Goal: Find specific page/section: Find specific page/section

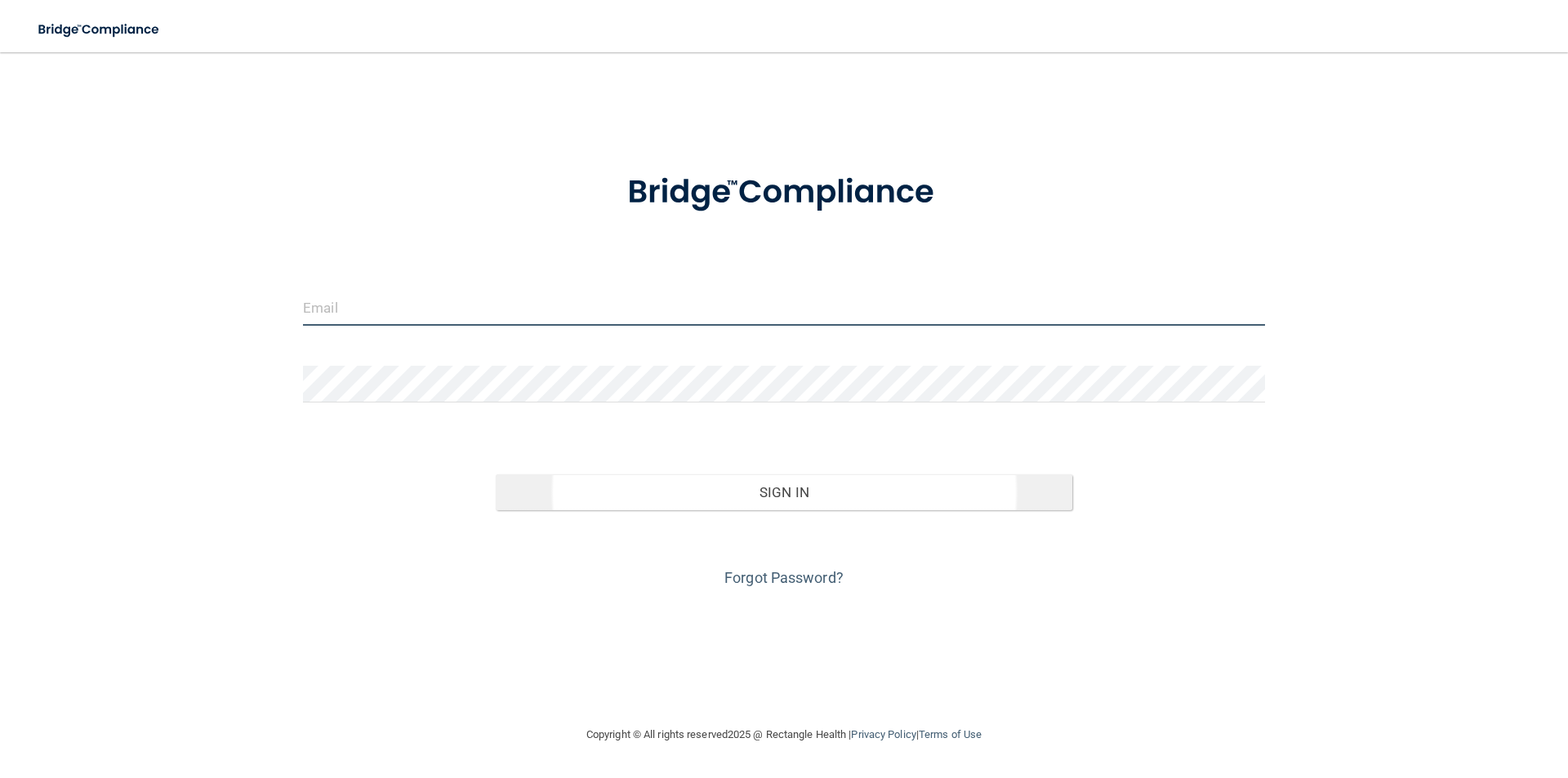
type input "[EMAIL_ADDRESS][DOMAIN_NAME]"
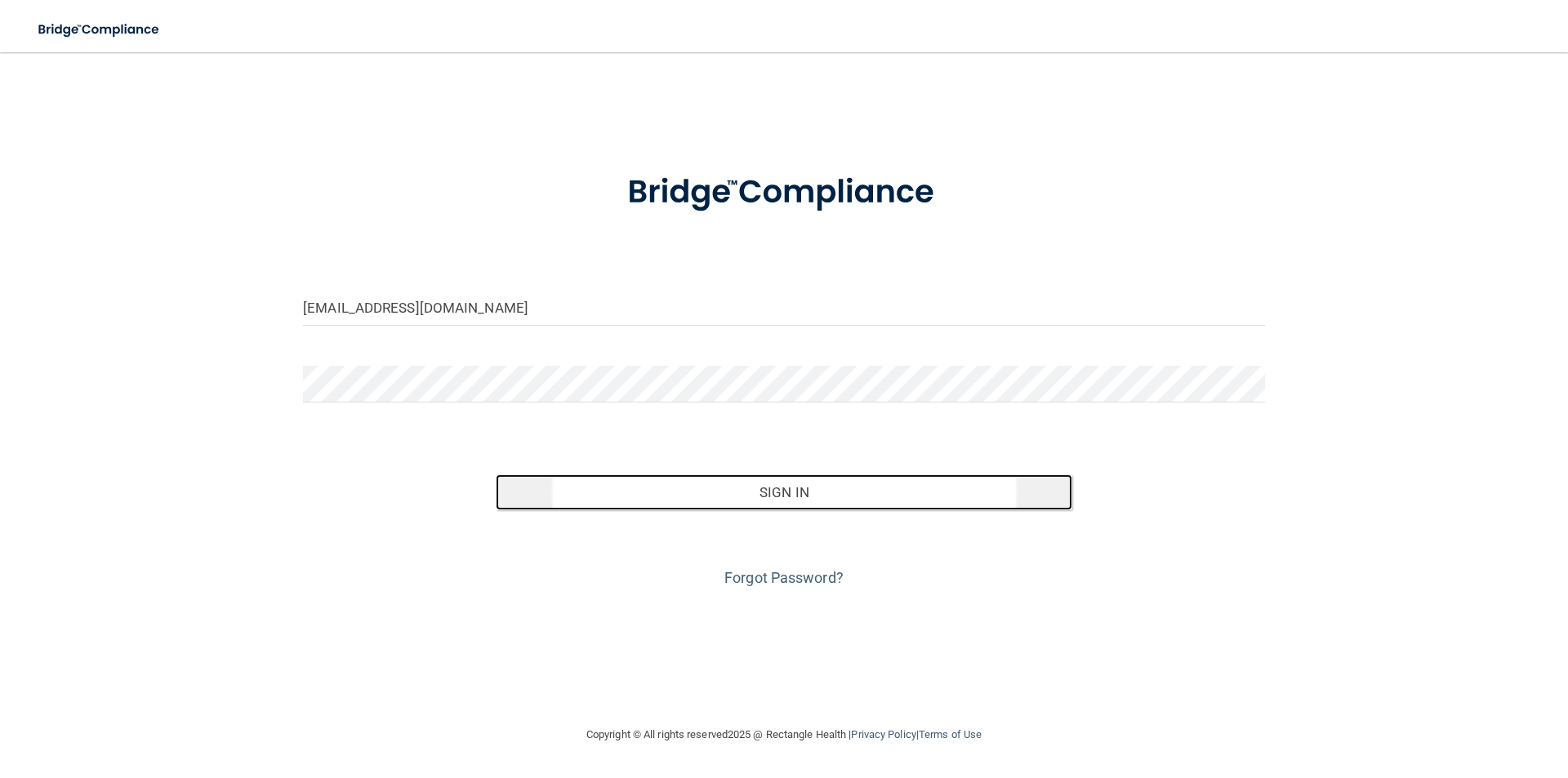
click at [807, 483] on button "Sign In" at bounding box center [784, 492] width 577 height 36
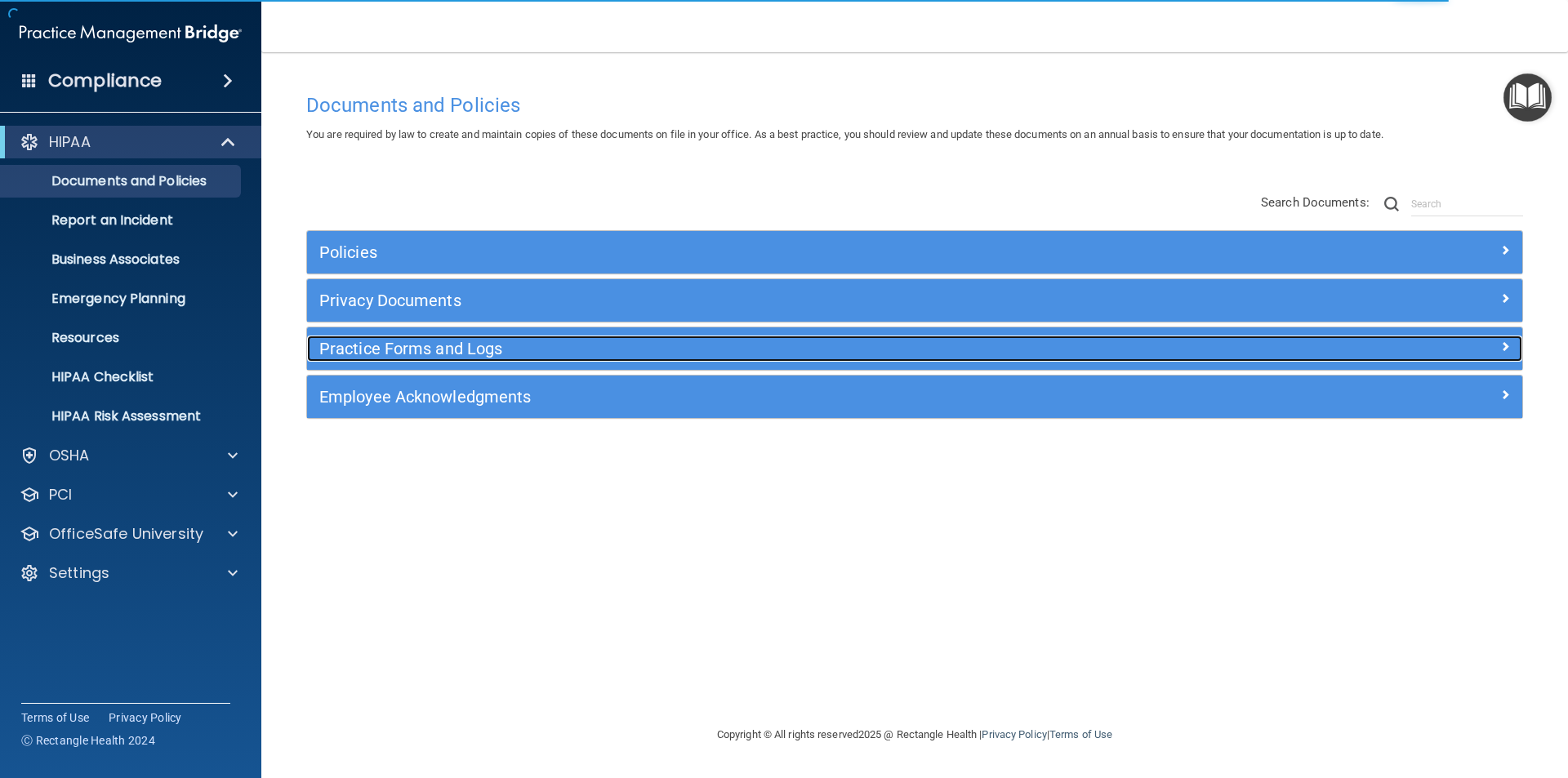
click at [422, 360] on div "Practice Forms and Logs" at bounding box center [762, 348] width 911 height 26
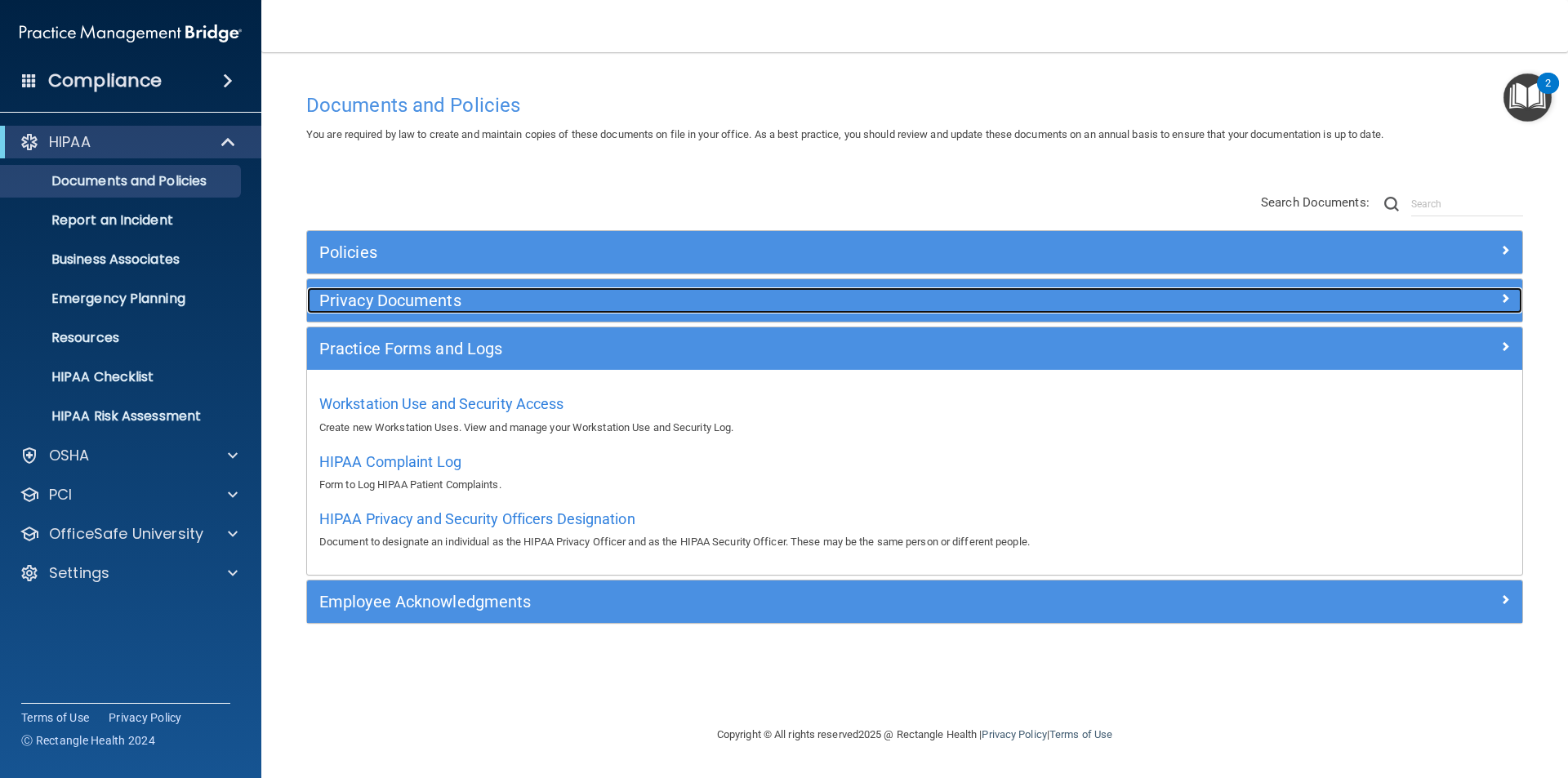
click at [400, 303] on h5 "Privacy Documents" at bounding box center [762, 300] width 887 height 18
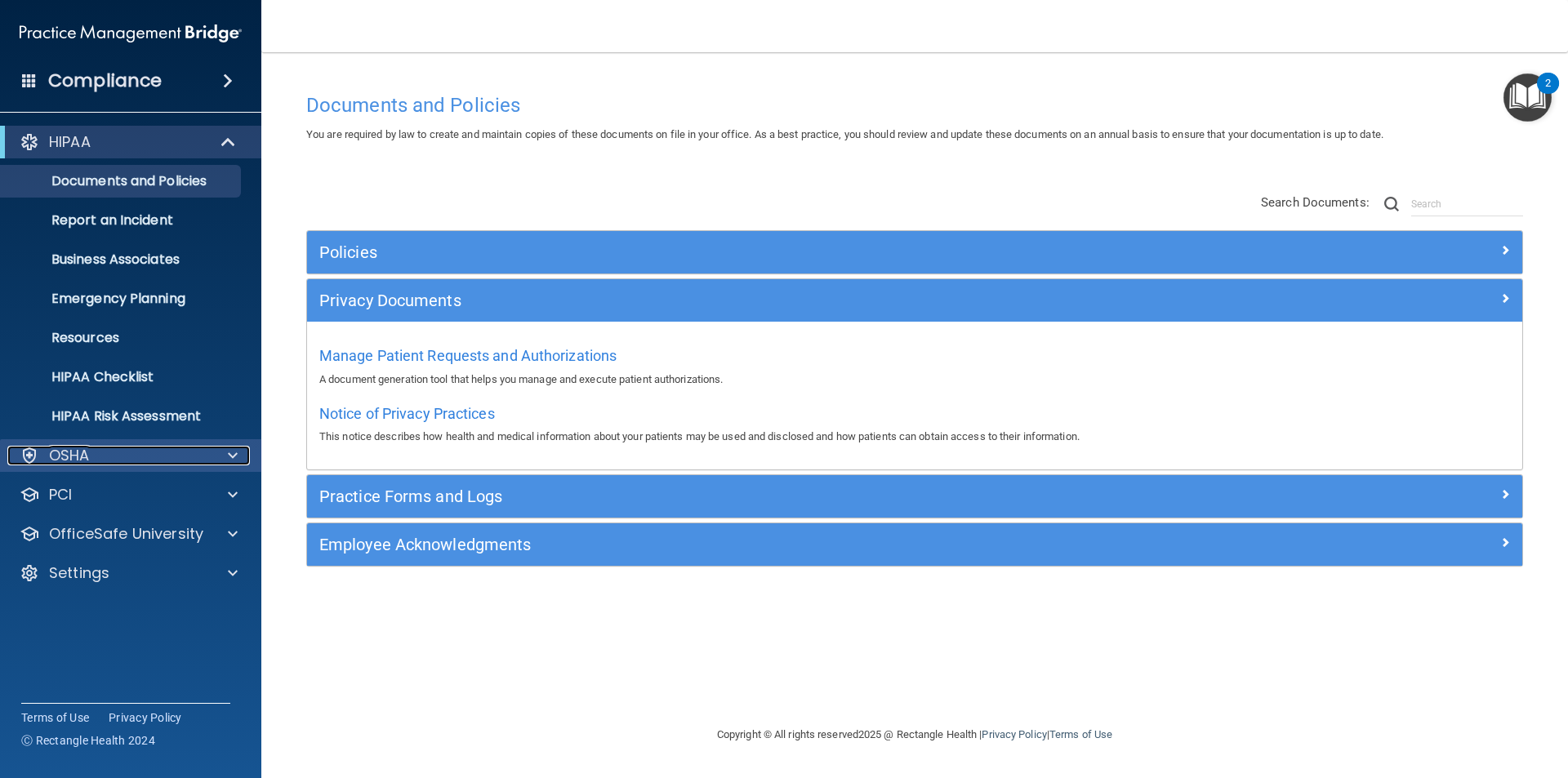
click at [114, 456] on div "OSHA" at bounding box center [109, 455] width 202 height 20
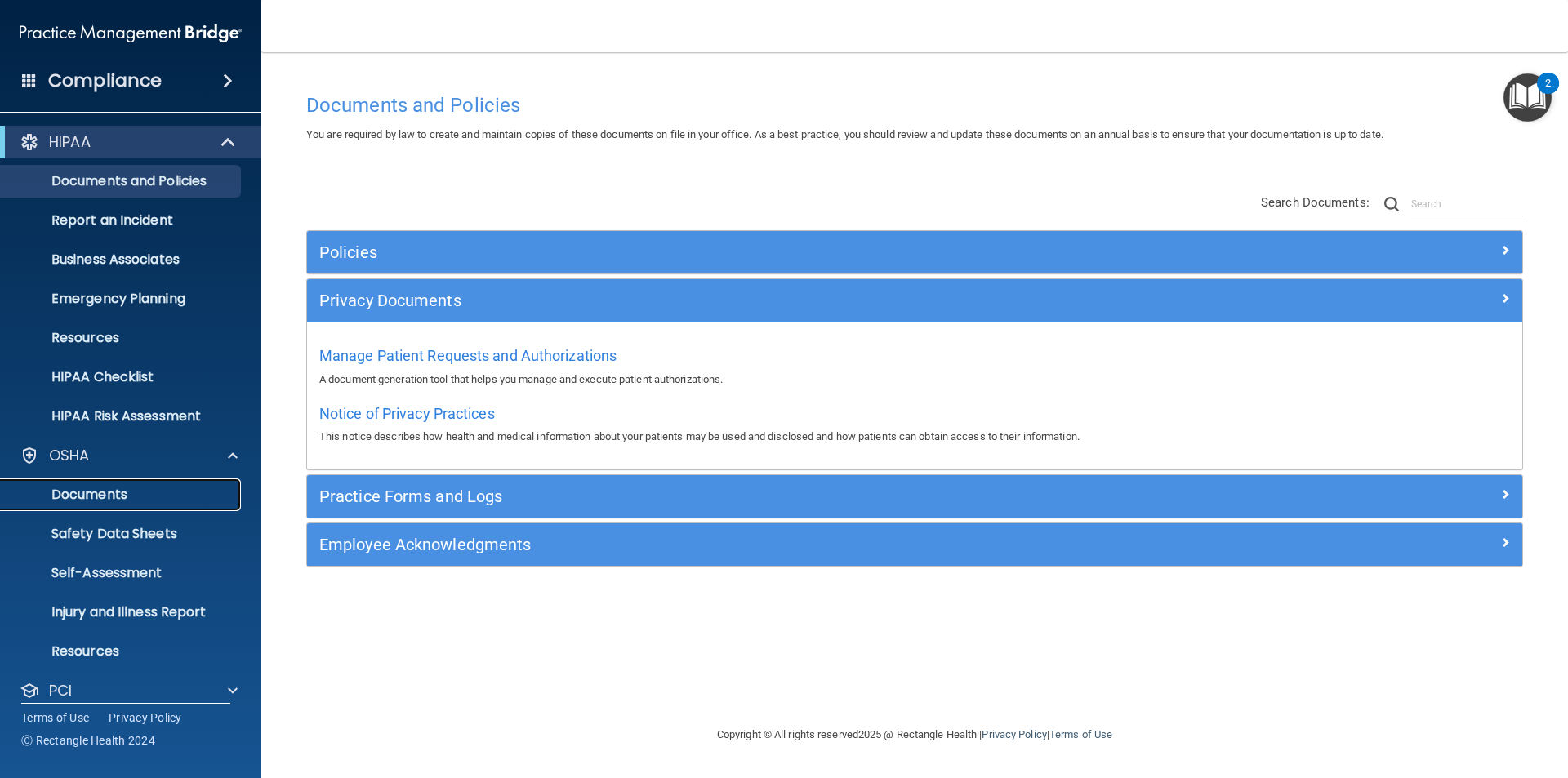
click at [109, 503] on link "Documents" at bounding box center [111, 494] width 257 height 32
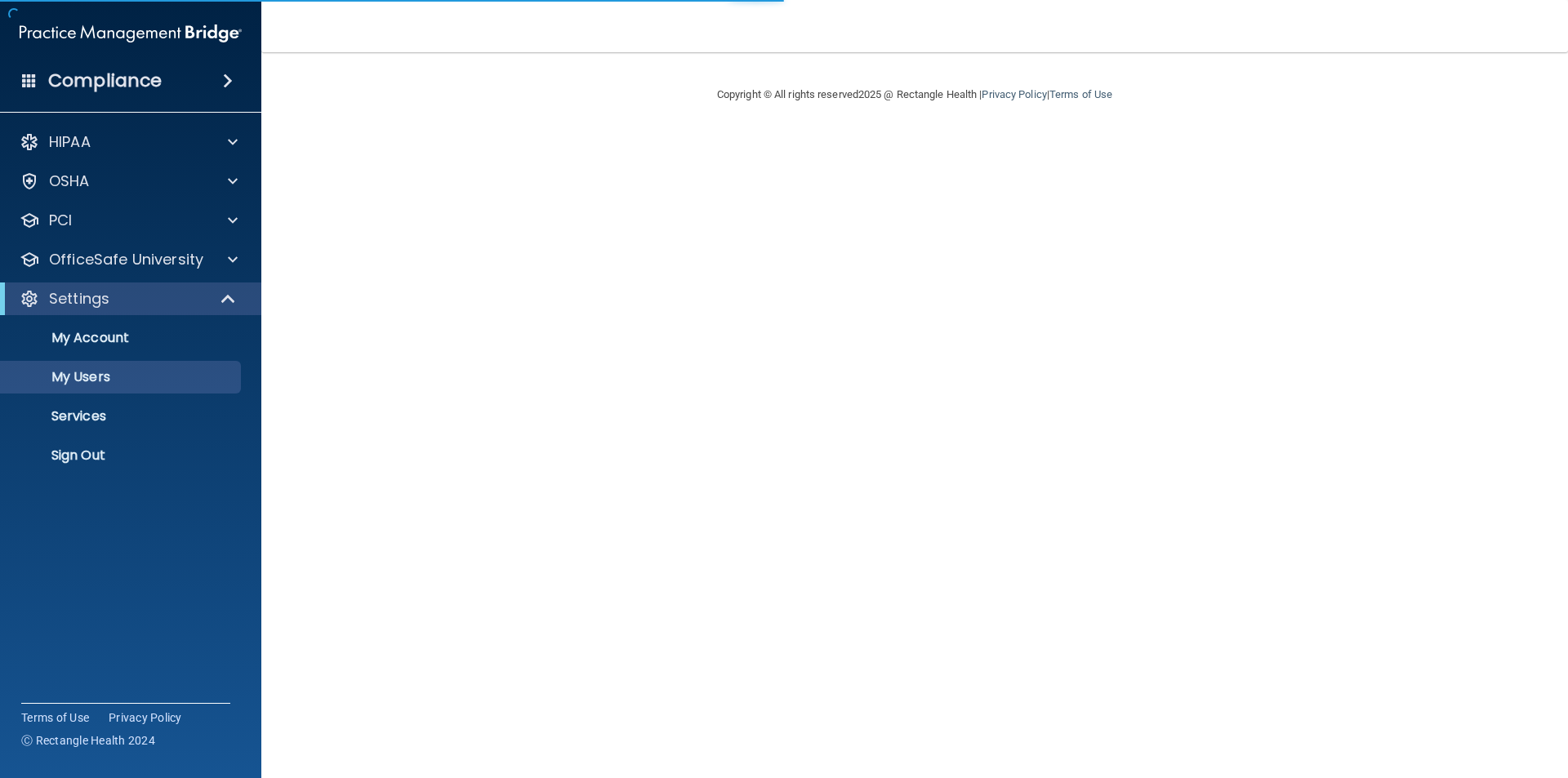
select select "20"
